Goal: Communication & Community: Answer question/provide support

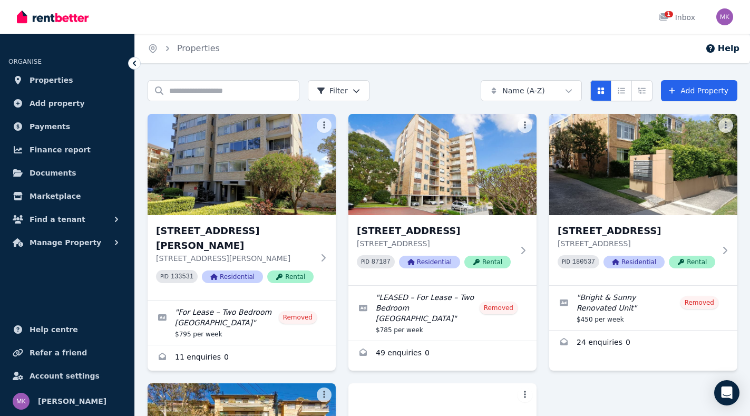
scroll to position [243, 0]
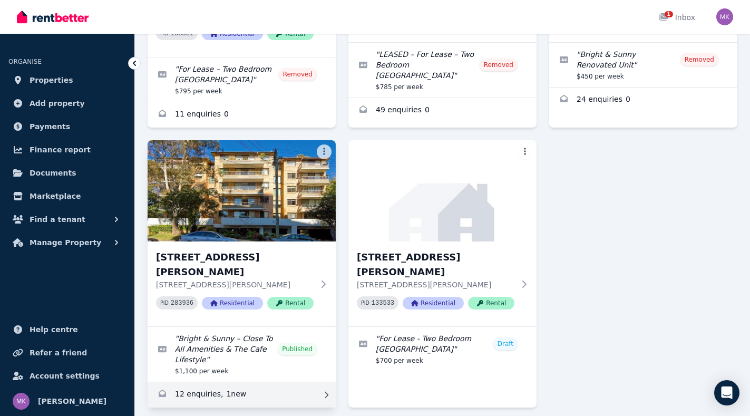
click at [211, 382] on link "Enquiries for 21/29 Gerard Street, Cremorne" at bounding box center [241, 394] width 188 height 25
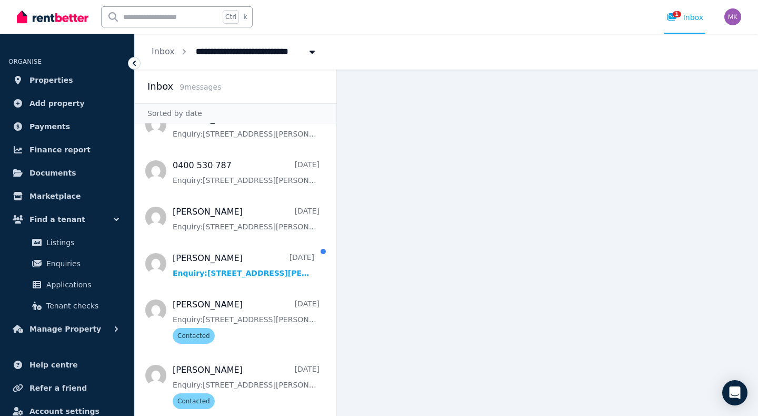
scroll to position [205, 0]
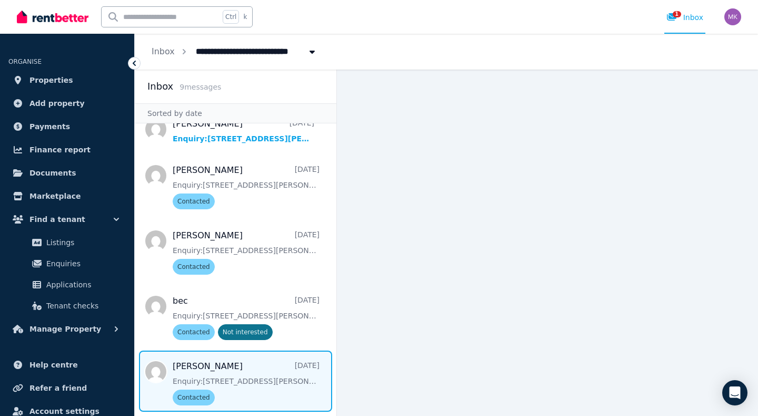
click at [268, 381] on span "Message list" at bounding box center [236, 380] width 202 height 61
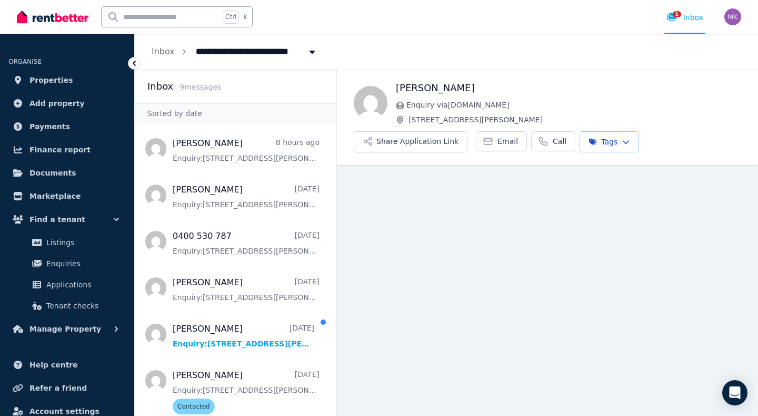
click at [612, 143] on html "**********" at bounding box center [379, 208] width 758 height 416
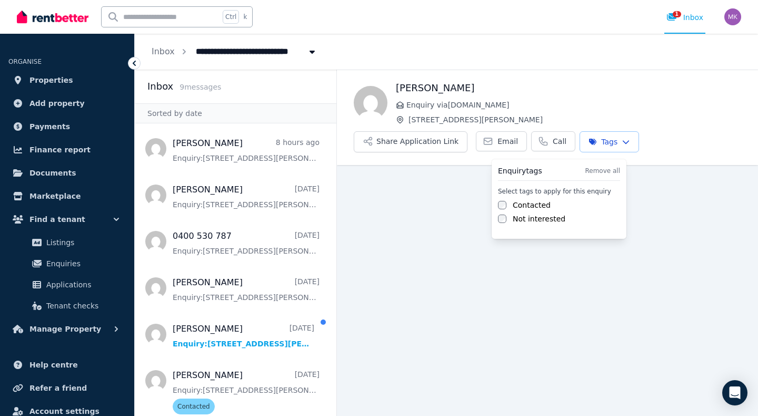
click at [507, 224] on div "Enquiry tags Remove all Select tags to apply for this enquiry Contacted Not int…" at bounding box center [559, 199] width 135 height 80
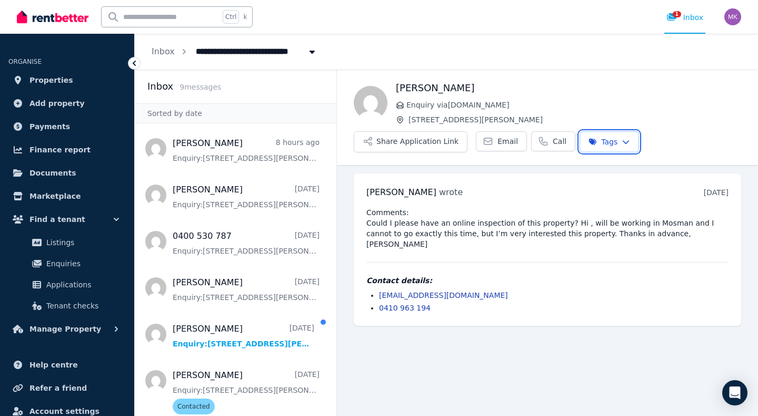
drag, startPoint x: 332, startPoint y: 272, endPoint x: 310, endPoint y: 424, distance: 153.8
click at [310, 415] on html "**********" at bounding box center [379, 208] width 758 height 416
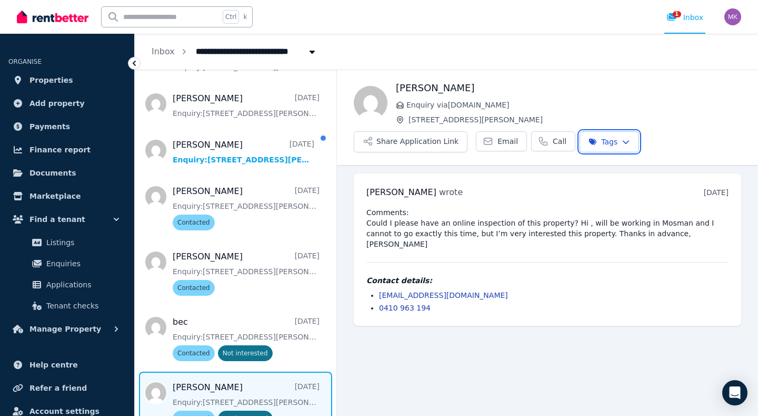
scroll to position [205, 0]
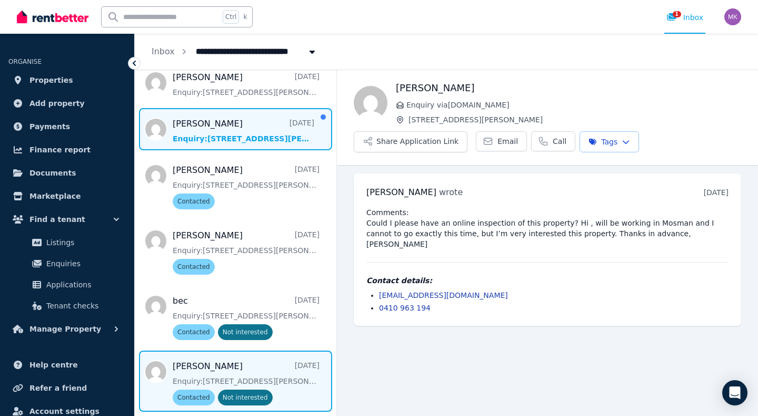
click at [235, 142] on span "Message list" at bounding box center [236, 129] width 202 height 42
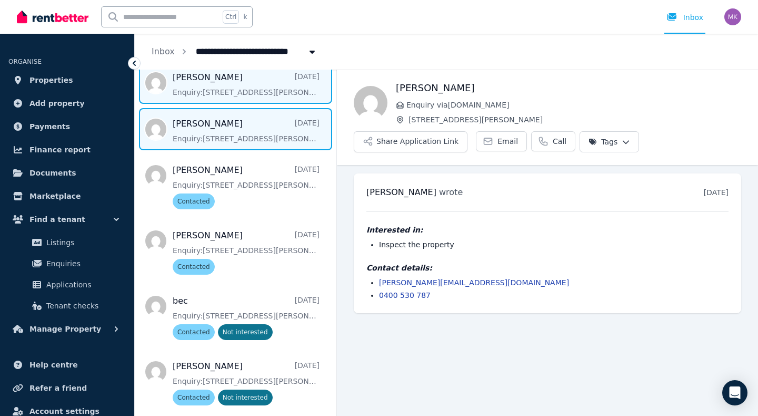
click at [235, 94] on span "Message list" at bounding box center [236, 83] width 202 height 42
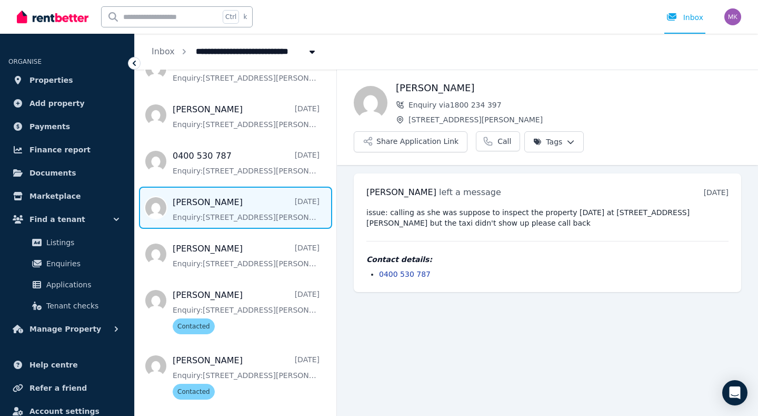
scroll to position [77, 0]
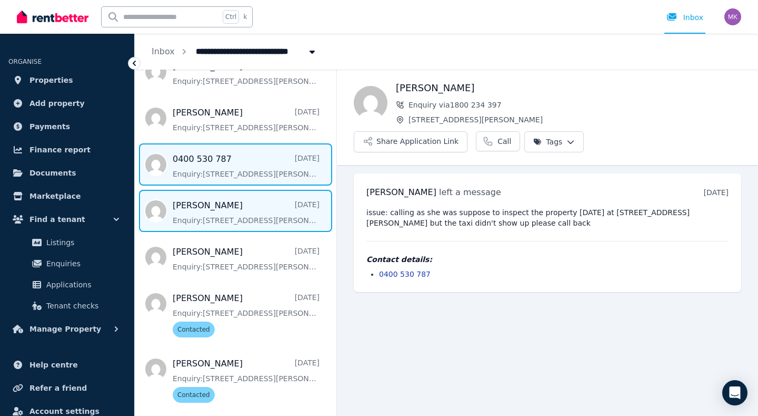
click at [249, 182] on span "Message list" at bounding box center [236, 164] width 202 height 42
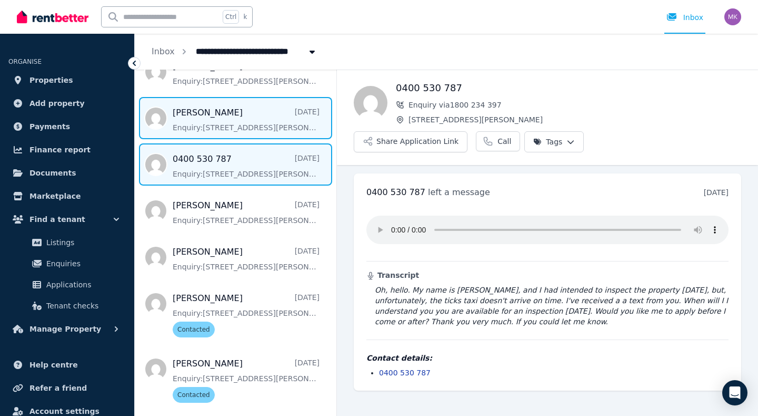
click at [257, 128] on span "Message list" at bounding box center [236, 118] width 202 height 42
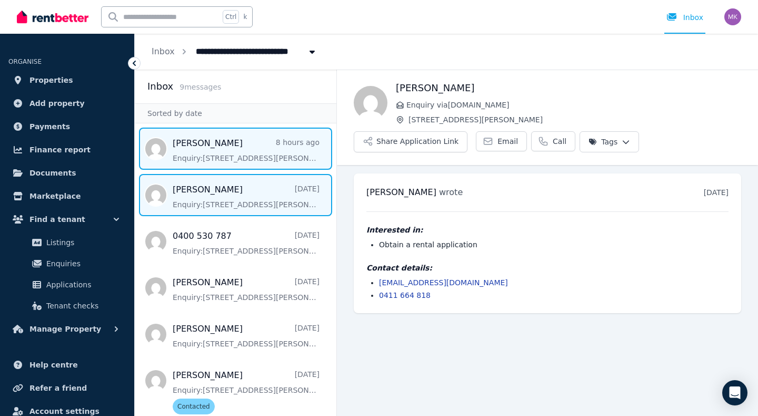
click at [237, 155] on span "Message list" at bounding box center [236, 148] width 202 height 42
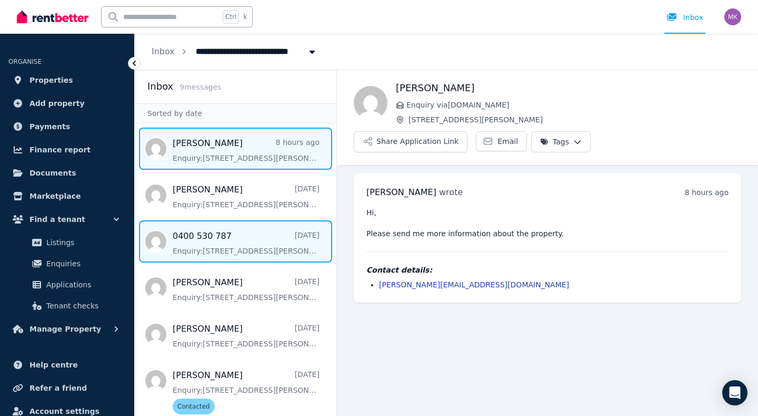
click at [233, 242] on span "Message list" at bounding box center [236, 241] width 202 height 42
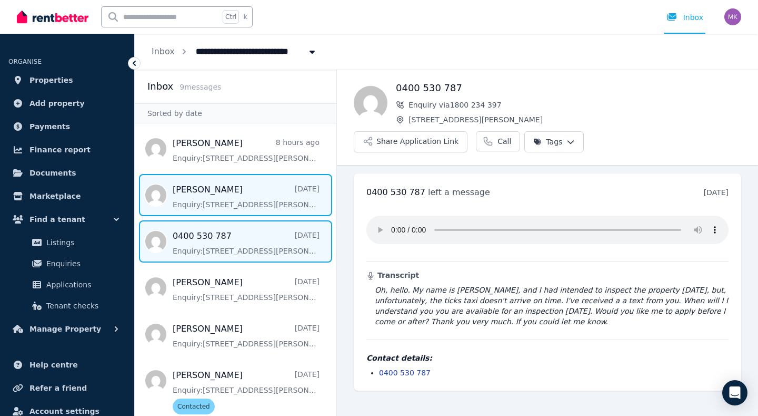
click at [236, 206] on span "Message list" at bounding box center [236, 195] width 202 height 42
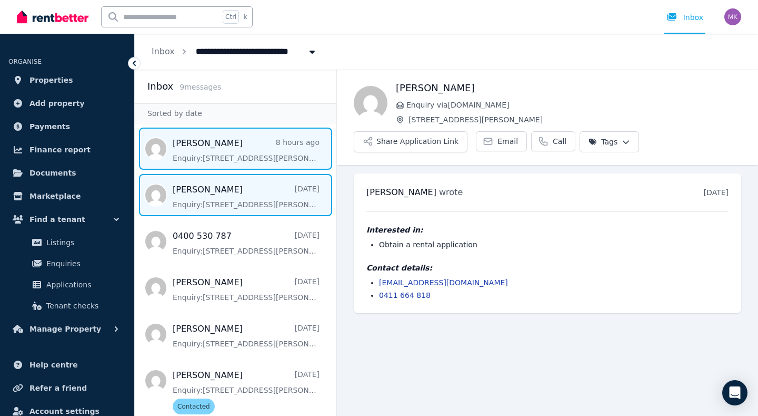
click at [236, 166] on span "Message list" at bounding box center [236, 148] width 202 height 42
